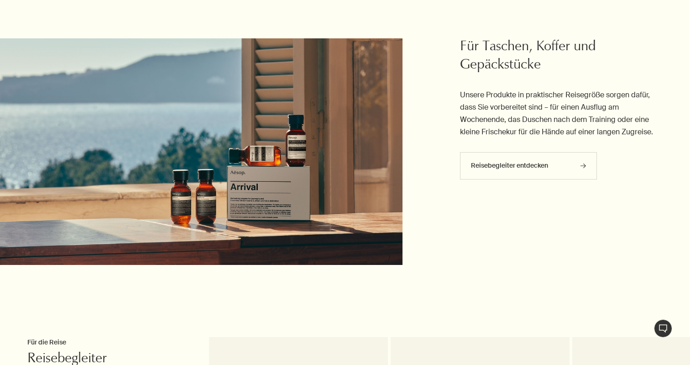
scroll to position [3277, 0]
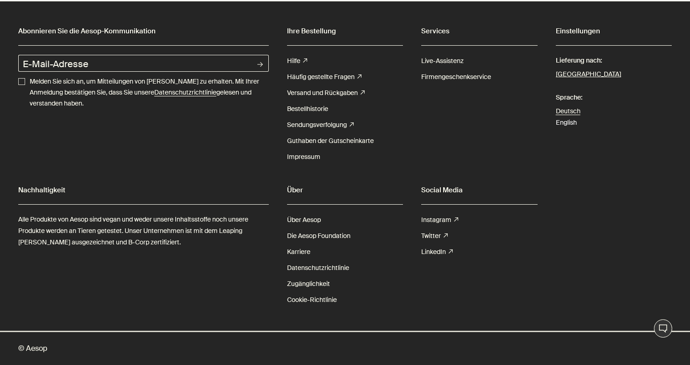
click at [560, 124] on link "English" at bounding box center [566, 122] width 21 height 8
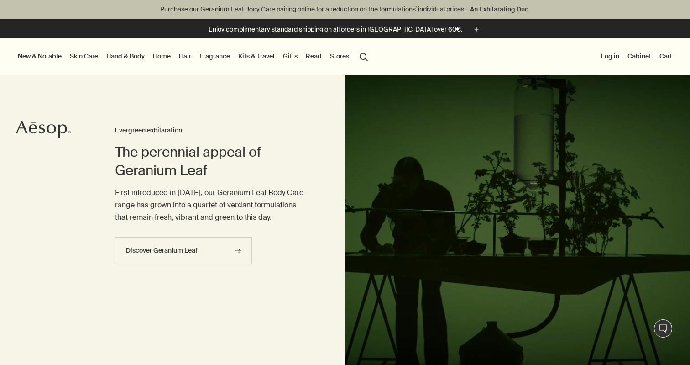
click at [80, 56] on link "Skin Care" at bounding box center [84, 56] width 32 height 12
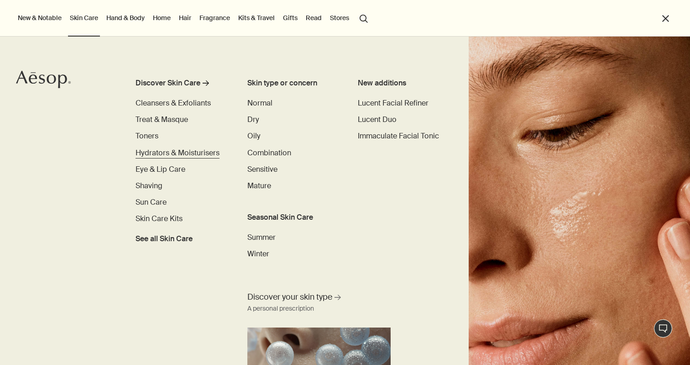
click at [190, 153] on span "Hydrators & Moisturisers" at bounding box center [178, 153] width 84 height 10
click at [349, 43] on div "Discover Skin Care rightArrow Cleansers & Exfoliants Treat & Masque Toners Hydr…" at bounding box center [345, 201] width 690 height 328
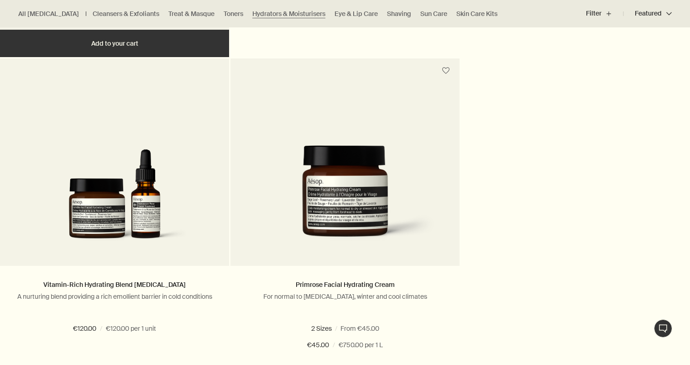
scroll to position [2259, 0]
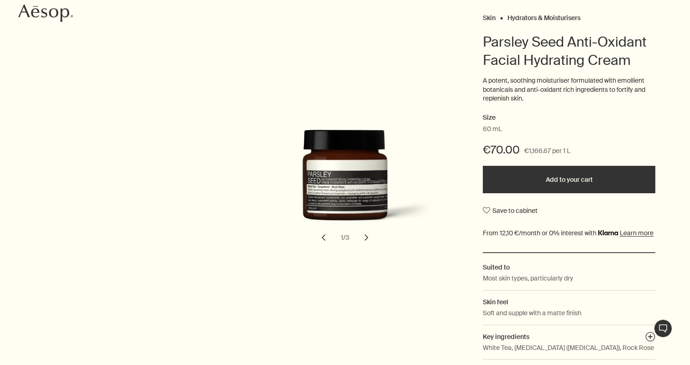
scroll to position [121, 0]
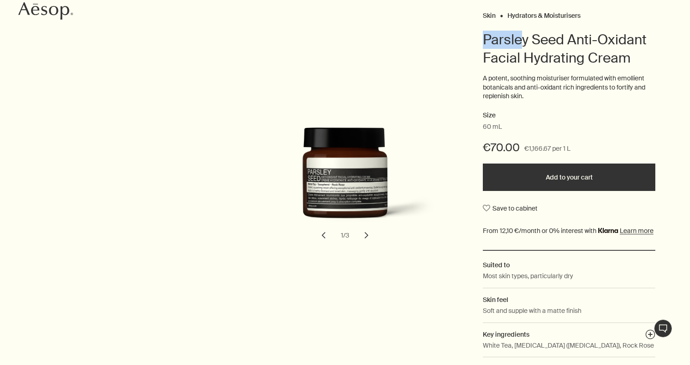
drag, startPoint x: 483, startPoint y: 36, endPoint x: 556, endPoint y: 54, distance: 75.2
click at [529, 48] on h1 "Parsley Seed Anti-Oxidant Facial Hydrating Cream" at bounding box center [569, 49] width 173 height 37
drag, startPoint x: 608, startPoint y: 58, endPoint x: 656, endPoint y: 57, distance: 47.5
click at [656, 57] on div "Skin Hydrators & Moisturisers Parsley Seed Anti-Oxidant Facial Hydrating Cream …" at bounding box center [345, 186] width 690 height 354
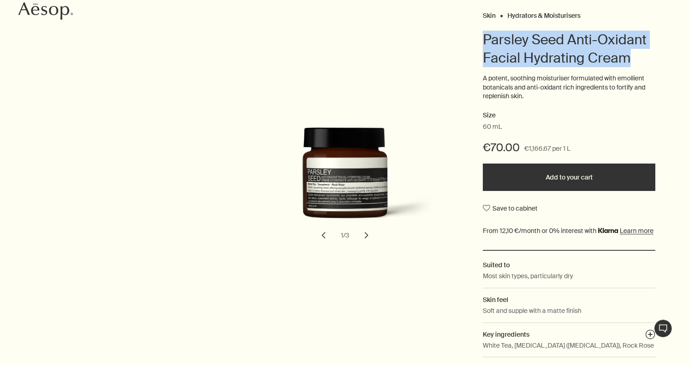
drag, startPoint x: 596, startPoint y: 57, endPoint x: 486, endPoint y: 40, distance: 111.2
click at [486, 40] on h1 "Parsley Seed Anti-Oxidant Facial Hydrating Cream" at bounding box center [569, 49] width 173 height 37
copy h1 "Parsley Seed Anti-Oxidant Facial Hydrating Cream"
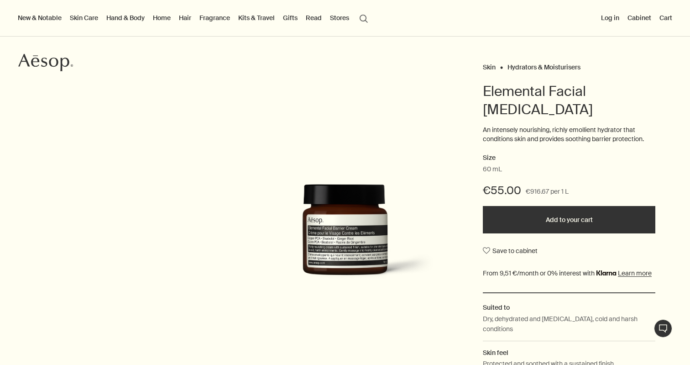
scroll to position [68, 0]
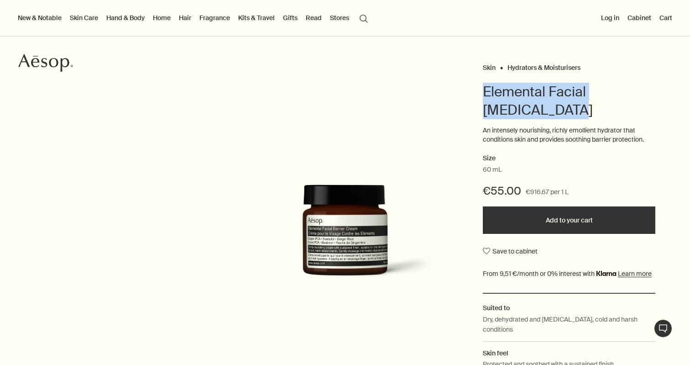
drag, startPoint x: 533, startPoint y: 114, endPoint x: 484, endPoint y: 91, distance: 53.9
click at [484, 91] on h1 "Elemental Facial [MEDICAL_DATA]" at bounding box center [569, 101] width 173 height 37
copy h1 "Elemental Facial [MEDICAL_DATA]"
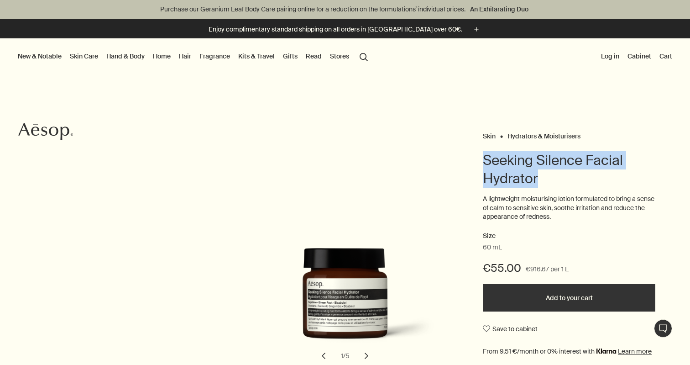
drag, startPoint x: 540, startPoint y: 180, endPoint x: 486, endPoint y: 158, distance: 58.6
click at [486, 158] on h1 "Seeking Silence Facial Hydrator" at bounding box center [569, 169] width 173 height 37
copy h1 "Seeking Silence Facial Hydrator"
